Goal: Information Seeking & Learning: Learn about a topic

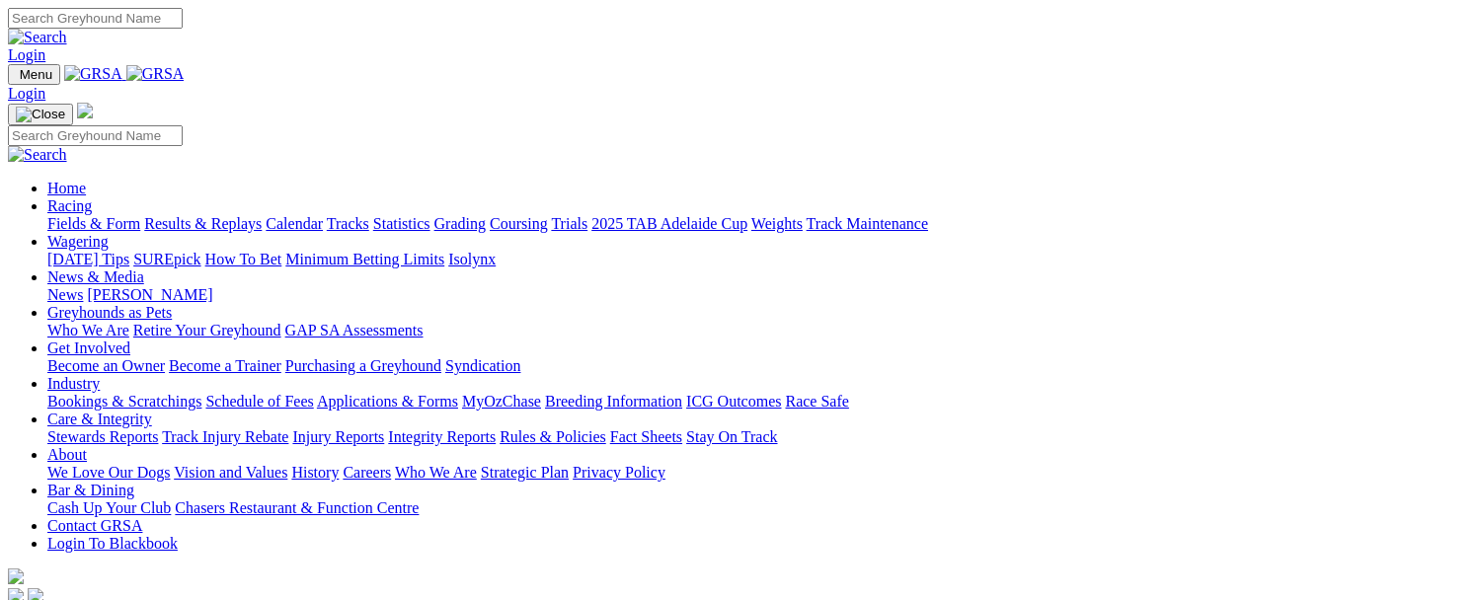
scroll to position [395, 0]
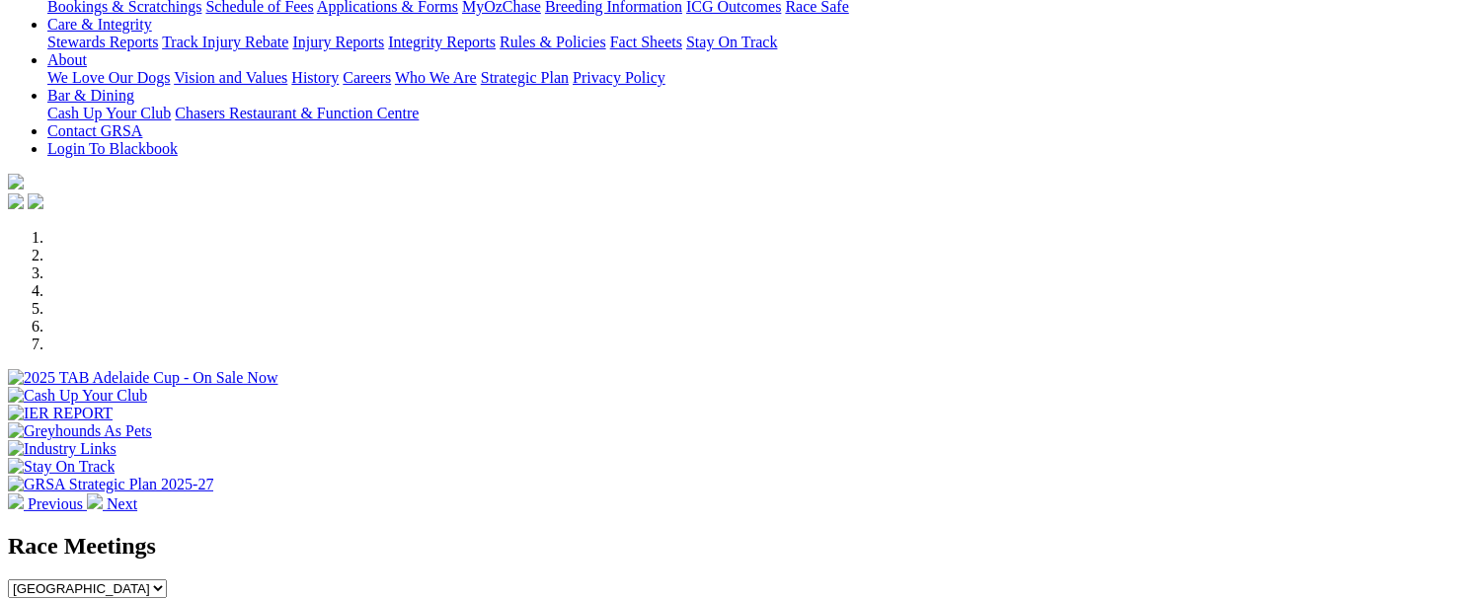
drag, startPoint x: 0, startPoint y: 0, endPoint x: 745, endPoint y: 599, distance: 956.4
drag, startPoint x: 715, startPoint y: 583, endPoint x: 735, endPoint y: 597, distance: 24.7
drag, startPoint x: 735, startPoint y: 597, endPoint x: 722, endPoint y: 601, distance: 13.4
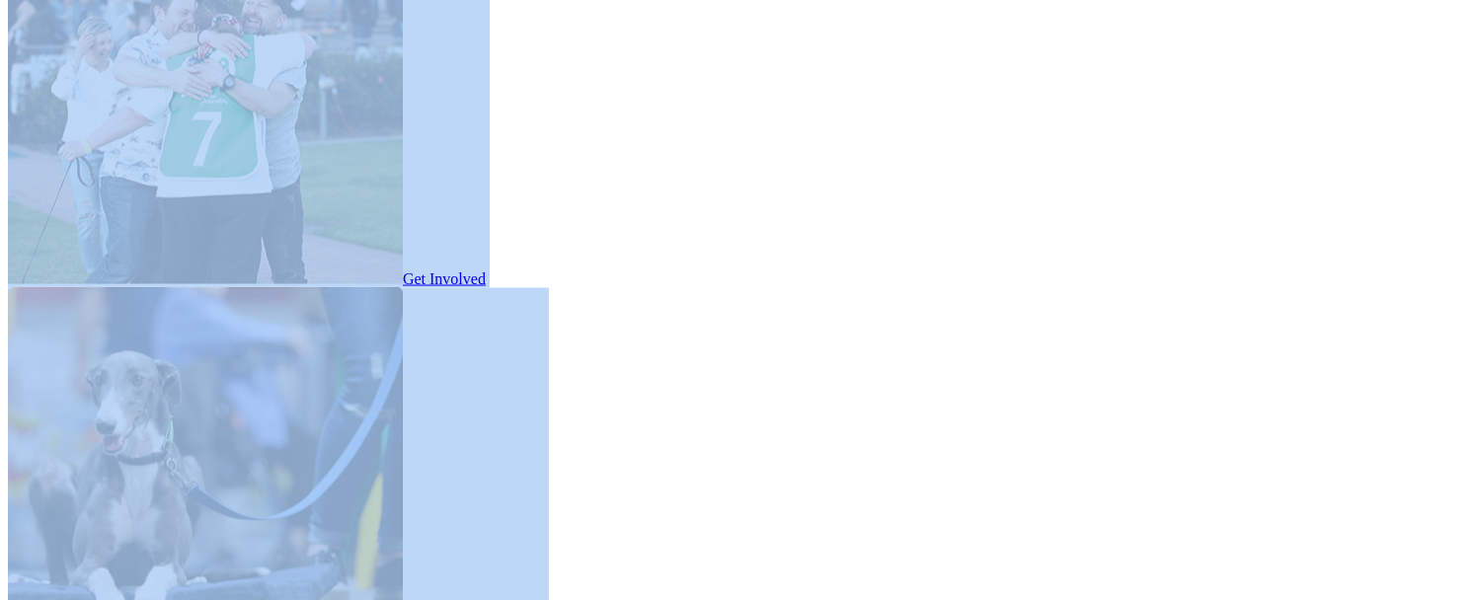
drag, startPoint x: 720, startPoint y: 595, endPoint x: 713, endPoint y: 772, distance: 176.9
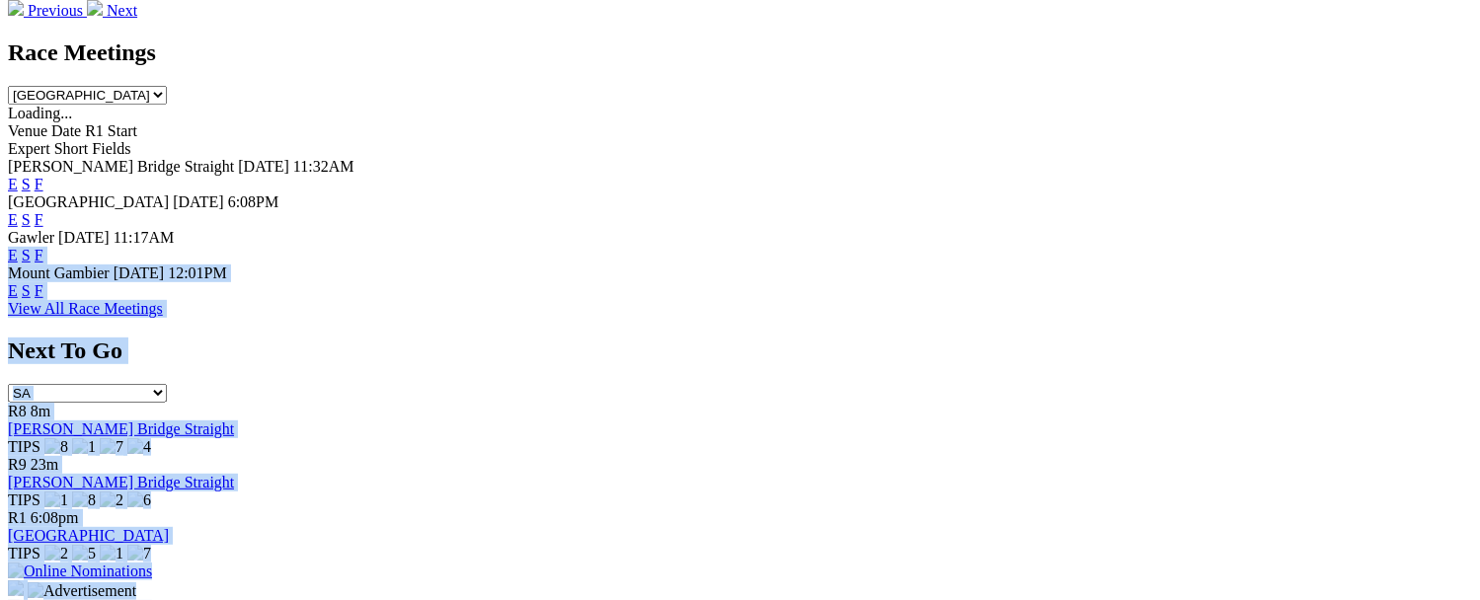
scroll to position [790, 0]
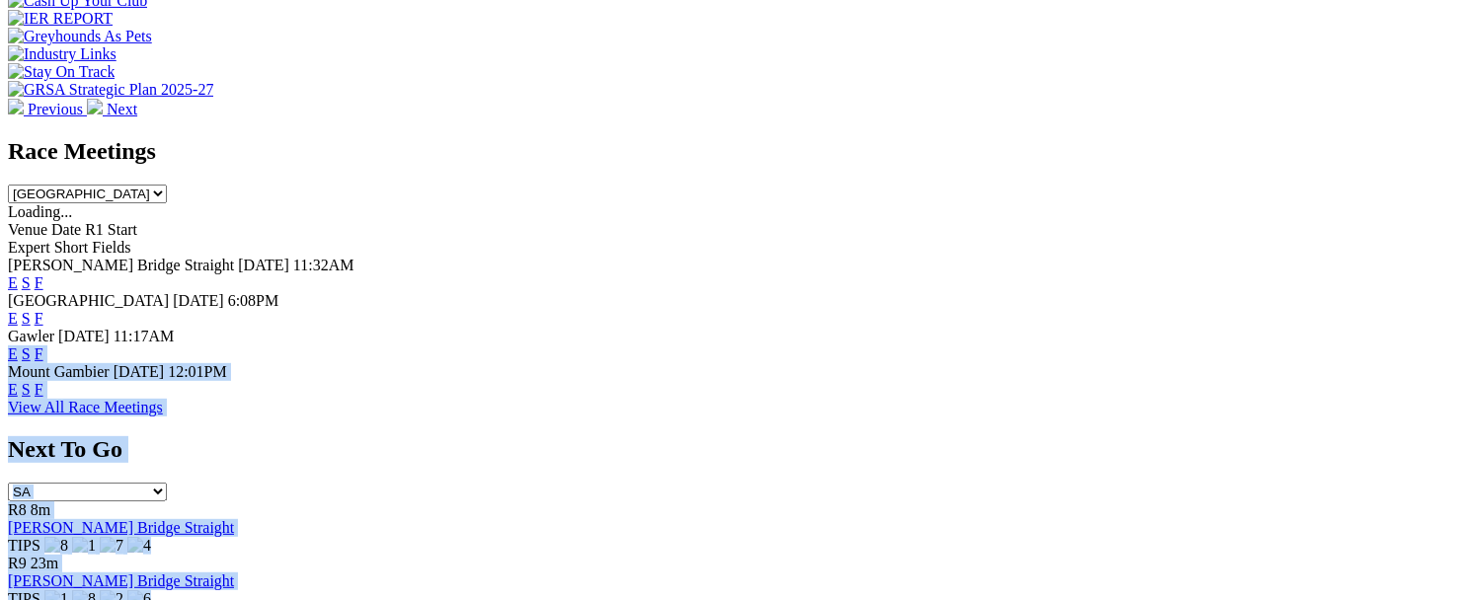
click at [43, 381] on link "F" at bounding box center [39, 389] width 9 height 17
